Goal: Information Seeking & Learning: Understand process/instructions

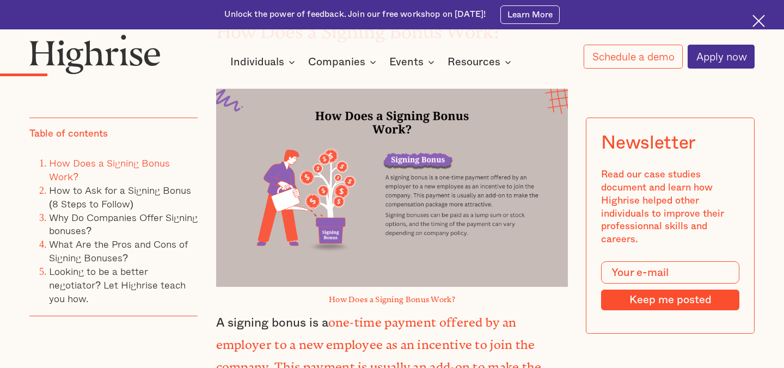
scroll to position [1284, 0]
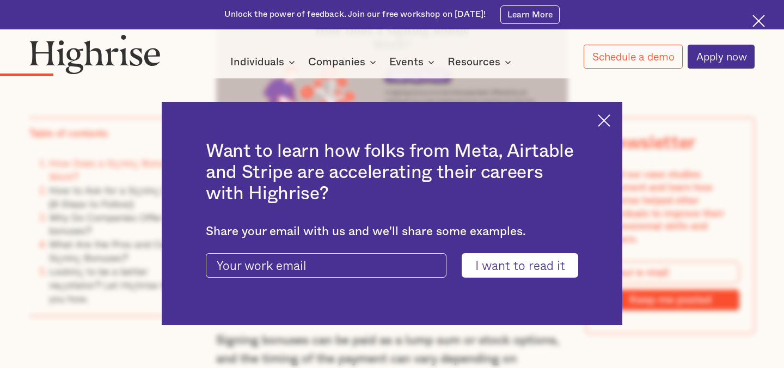
click at [599, 125] on img at bounding box center [604, 120] width 13 height 13
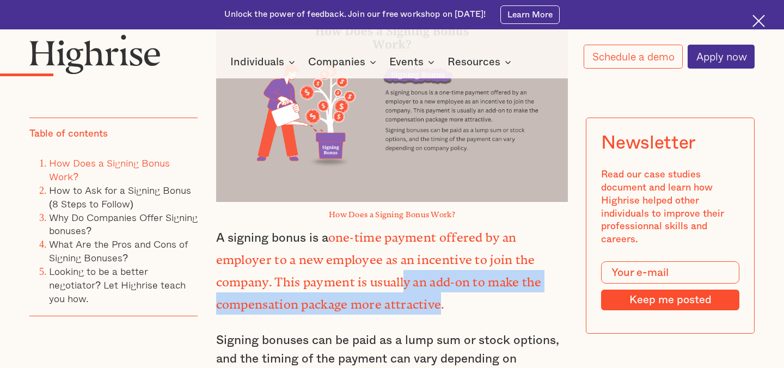
drag, startPoint x: 402, startPoint y: 259, endPoint x: 439, endPoint y: 272, distance: 38.9
click at [439, 272] on strong "one-time payment offered by an employer to a new employee as an incentive to jo…" at bounding box center [379, 267] width 326 height 75
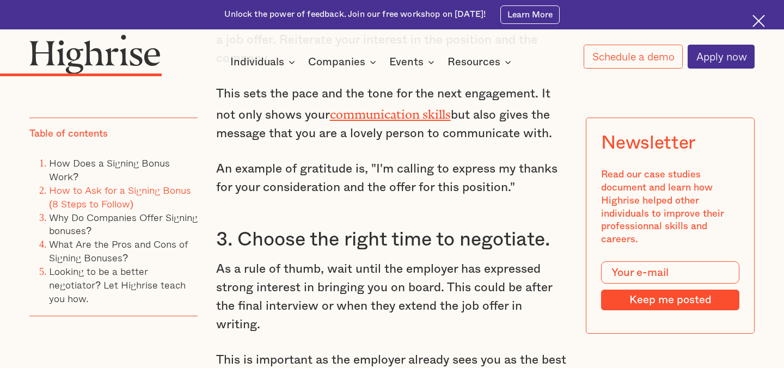
scroll to position [2447, 0]
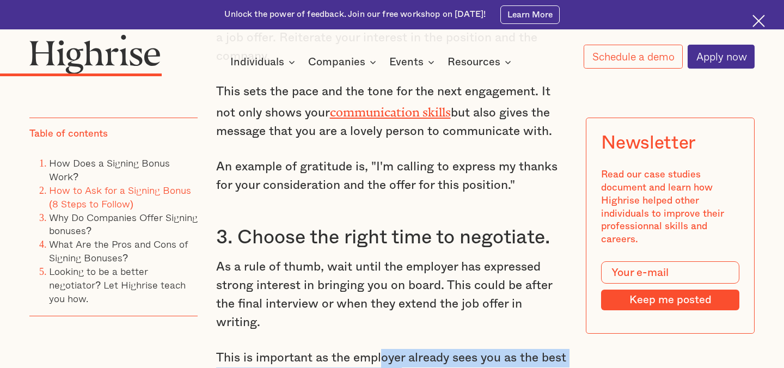
drag, startPoint x: 379, startPoint y: 301, endPoint x: 401, endPoint y: 319, distance: 27.8
click at [401, 349] on p "This is important as the employer already sees you as the best person available…" at bounding box center [392, 367] width 352 height 37
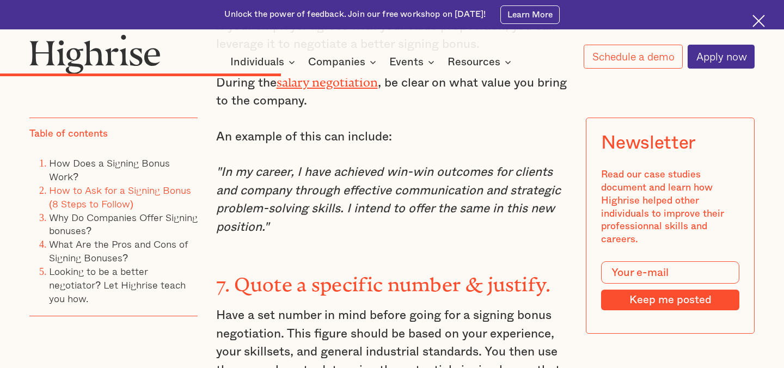
scroll to position [3816, 0]
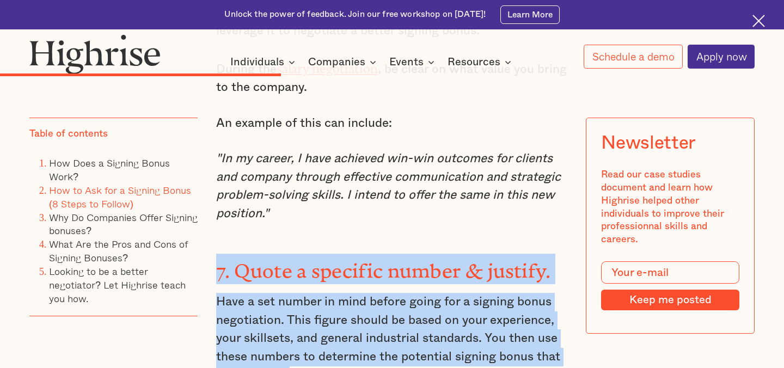
drag, startPoint x: 217, startPoint y: 195, endPoint x: 316, endPoint y: 308, distance: 150.1
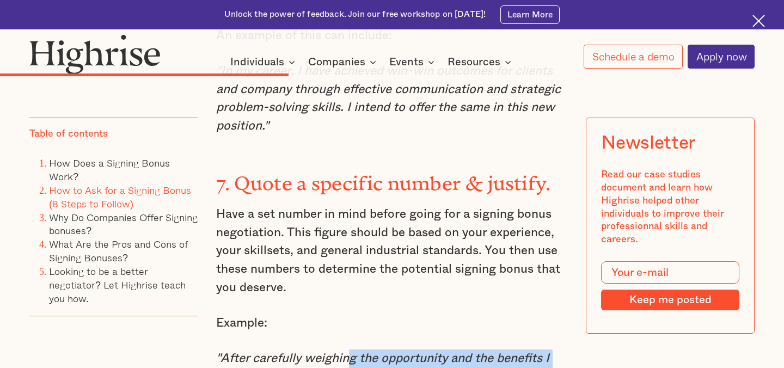
drag, startPoint x: 345, startPoint y: 277, endPoint x: 458, endPoint y: 356, distance: 138.5
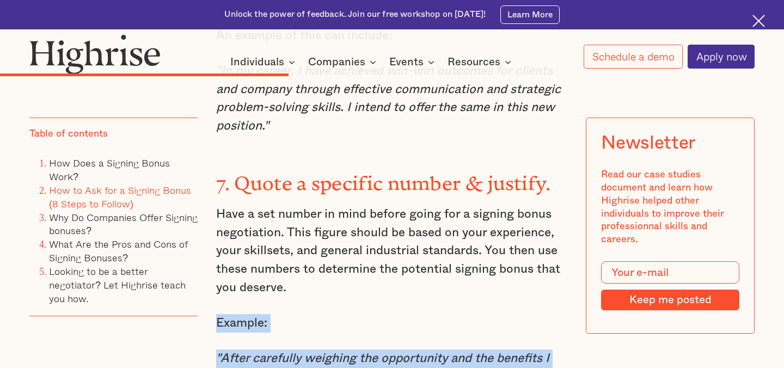
drag, startPoint x: 479, startPoint y: 359, endPoint x: 229, endPoint y: 247, distance: 273.9
click at [229, 314] on p "Example:" at bounding box center [392, 323] width 352 height 19
drag, startPoint x: 229, startPoint y: 247, endPoint x: 487, endPoint y: 330, distance: 270.6
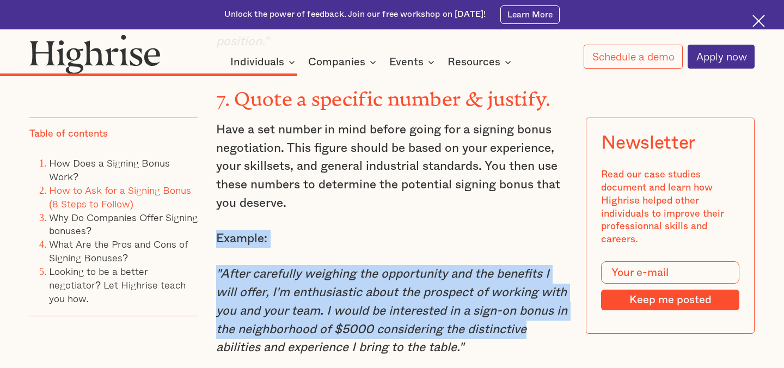
scroll to position [4001, 0]
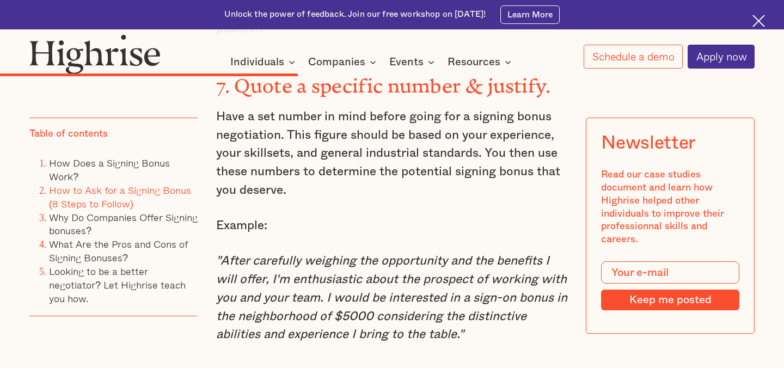
click at [481, 260] on p ""After carefully weighing the opportunity and the benefits I will offer, I'm en…" at bounding box center [392, 298] width 352 height 92
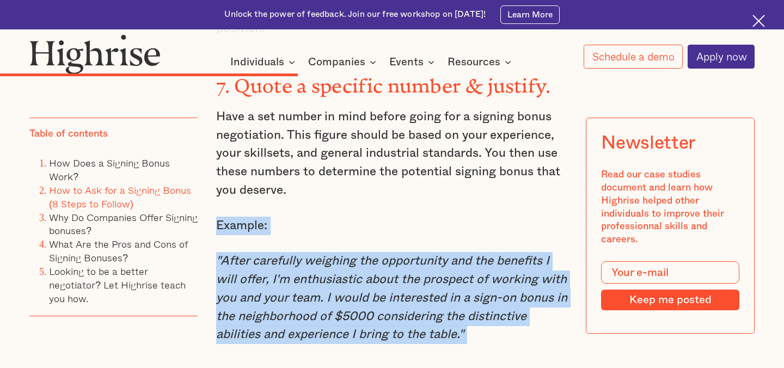
drag, startPoint x: 481, startPoint y: 260, endPoint x: 248, endPoint y: 145, distance: 259.1
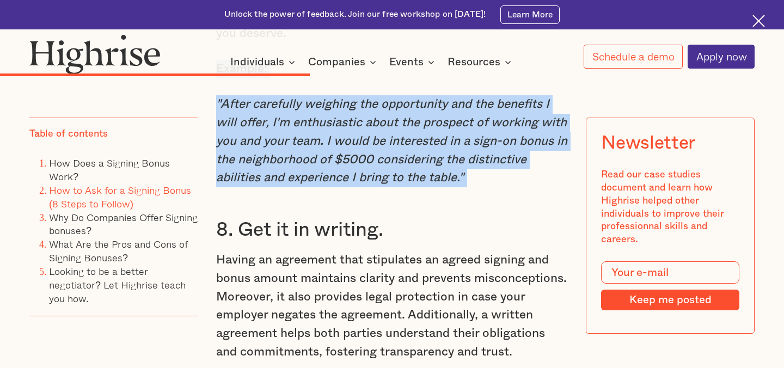
scroll to position [4163, 0]
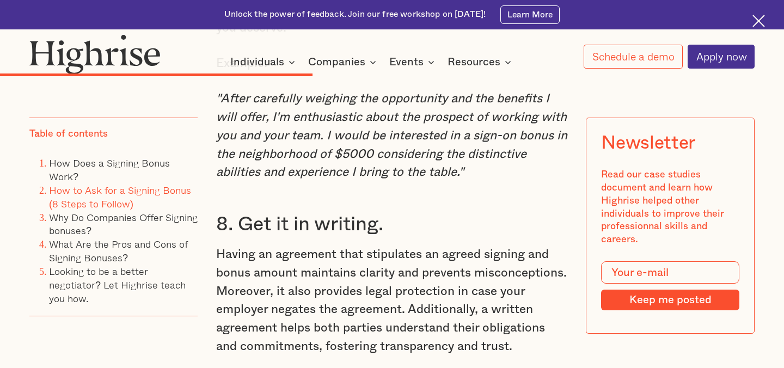
click at [499, 258] on p "Having an agreement that stipulates an agreed signing and bonus amount maintain…" at bounding box center [392, 301] width 352 height 111
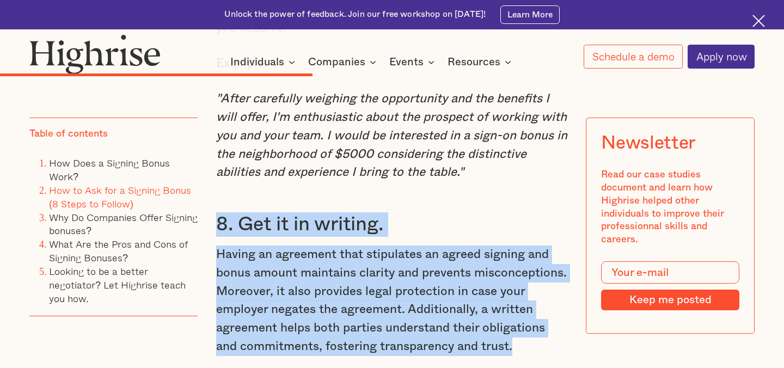
drag, startPoint x: 510, startPoint y: 271, endPoint x: 218, endPoint y: 134, distance: 322.0
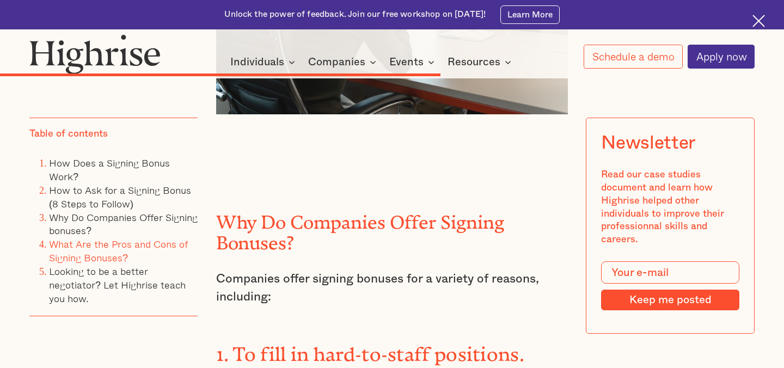
scroll to position [4391, 0]
